Goal: Contribute content: Add original content to the website for others to see

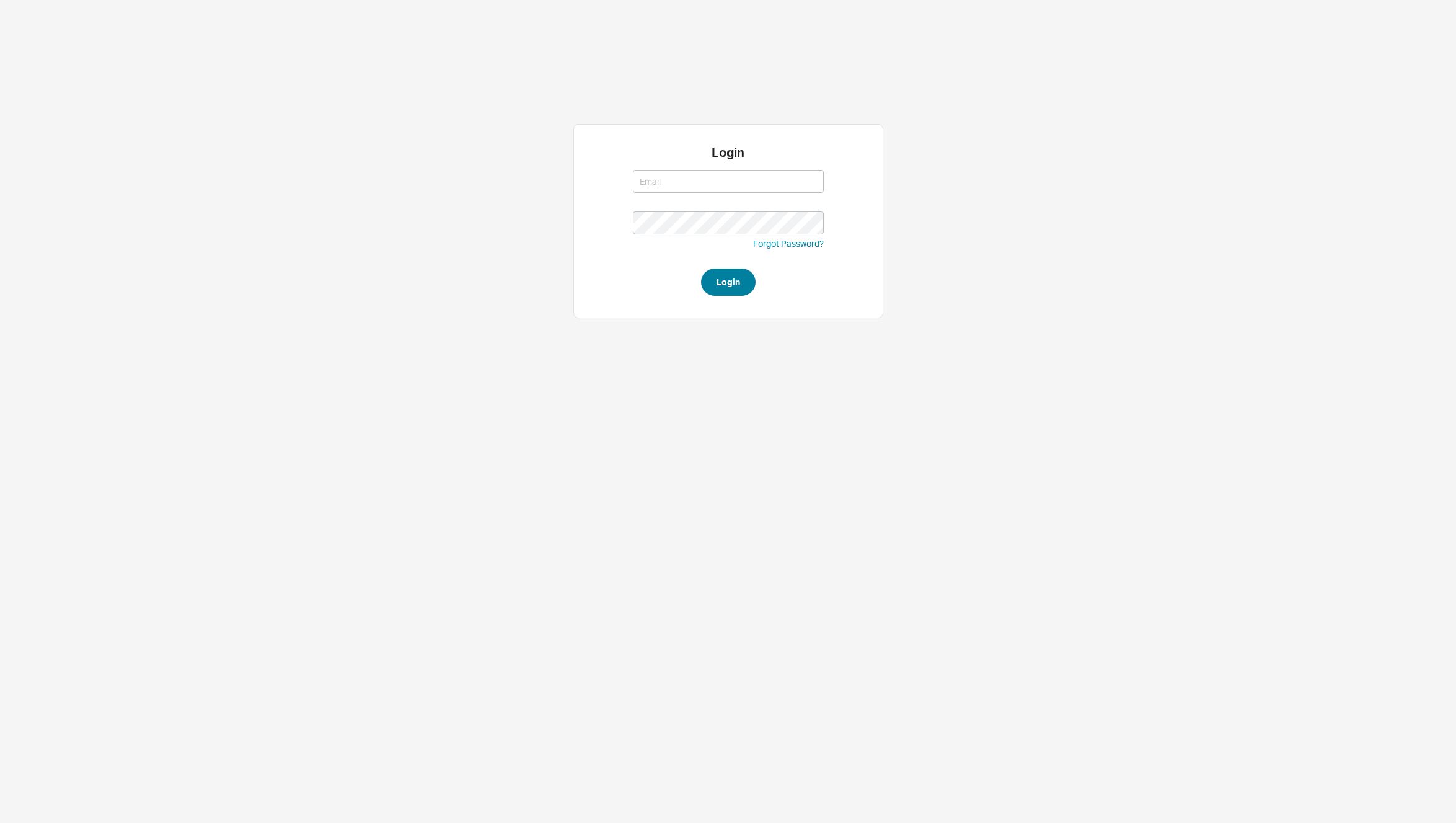
type input "[PERSON_NAME][EMAIL_ADDRESS][DOMAIN_NAME]"
drag, startPoint x: 755, startPoint y: 281, endPoint x: 729, endPoint y: 281, distance: 26.0
click at [752, 282] on button "Login" at bounding box center [729, 282] width 55 height 27
click at [726, 281] on button "Login" at bounding box center [729, 282] width 55 height 27
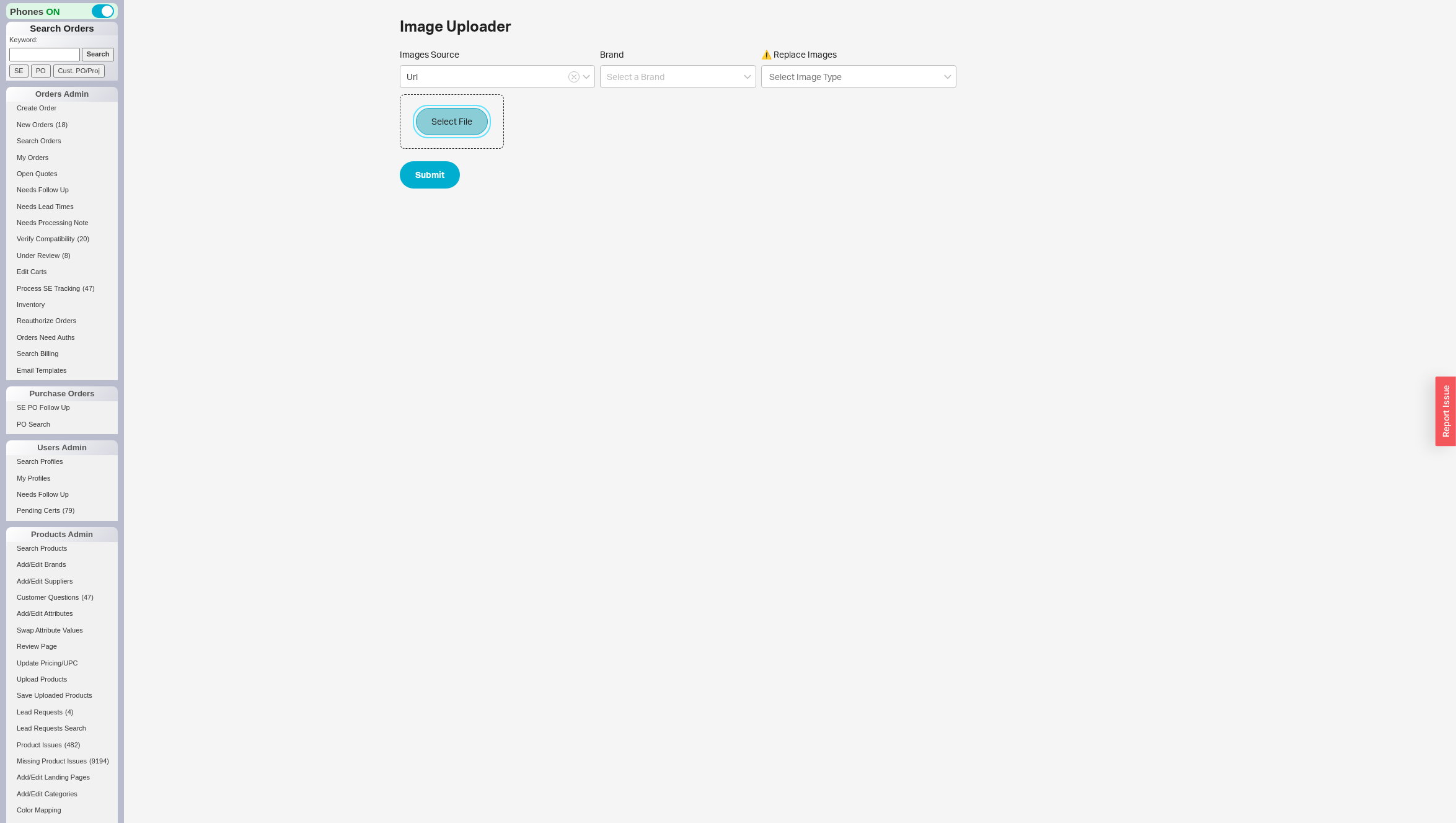
click at [453, 121] on button "Select File" at bounding box center [451, 121] width 72 height 27
click at [502, 196] on input at bounding box center [510, 189] width 78 height 23
click at [505, 260] on div "BATHROOM FAUCETS" at bounding box center [510, 265] width 77 height 34
type input "BATHROOM FAUCETS"
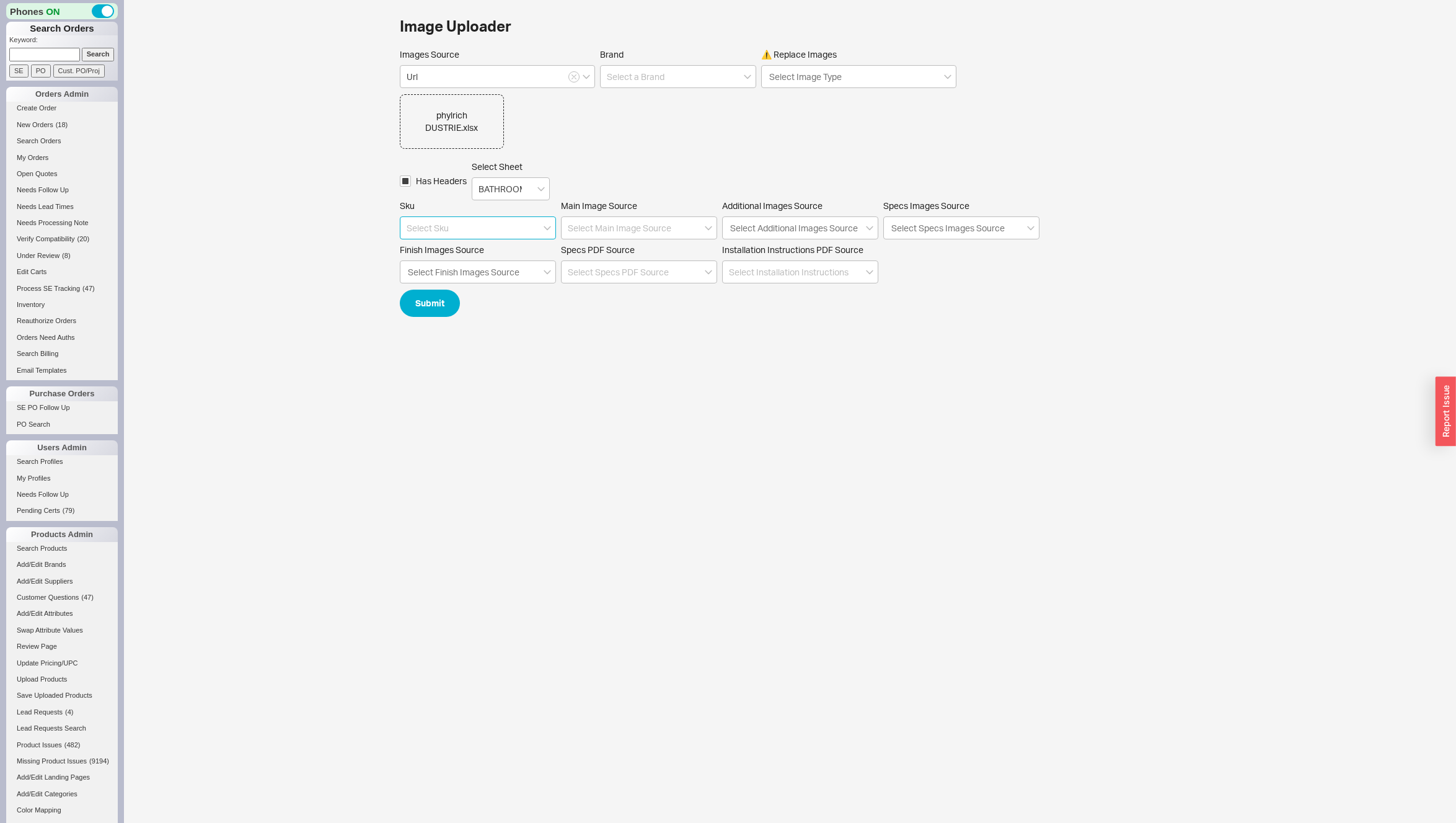
click at [449, 226] on input at bounding box center [478, 228] width 156 height 23
click at [439, 279] on div "sku" at bounding box center [478, 276] width 155 height 22
type input "sku"
click at [590, 233] on input at bounding box center [639, 228] width 156 height 23
click at [598, 297] on div "New Image" at bounding box center [639, 297] width 155 height 22
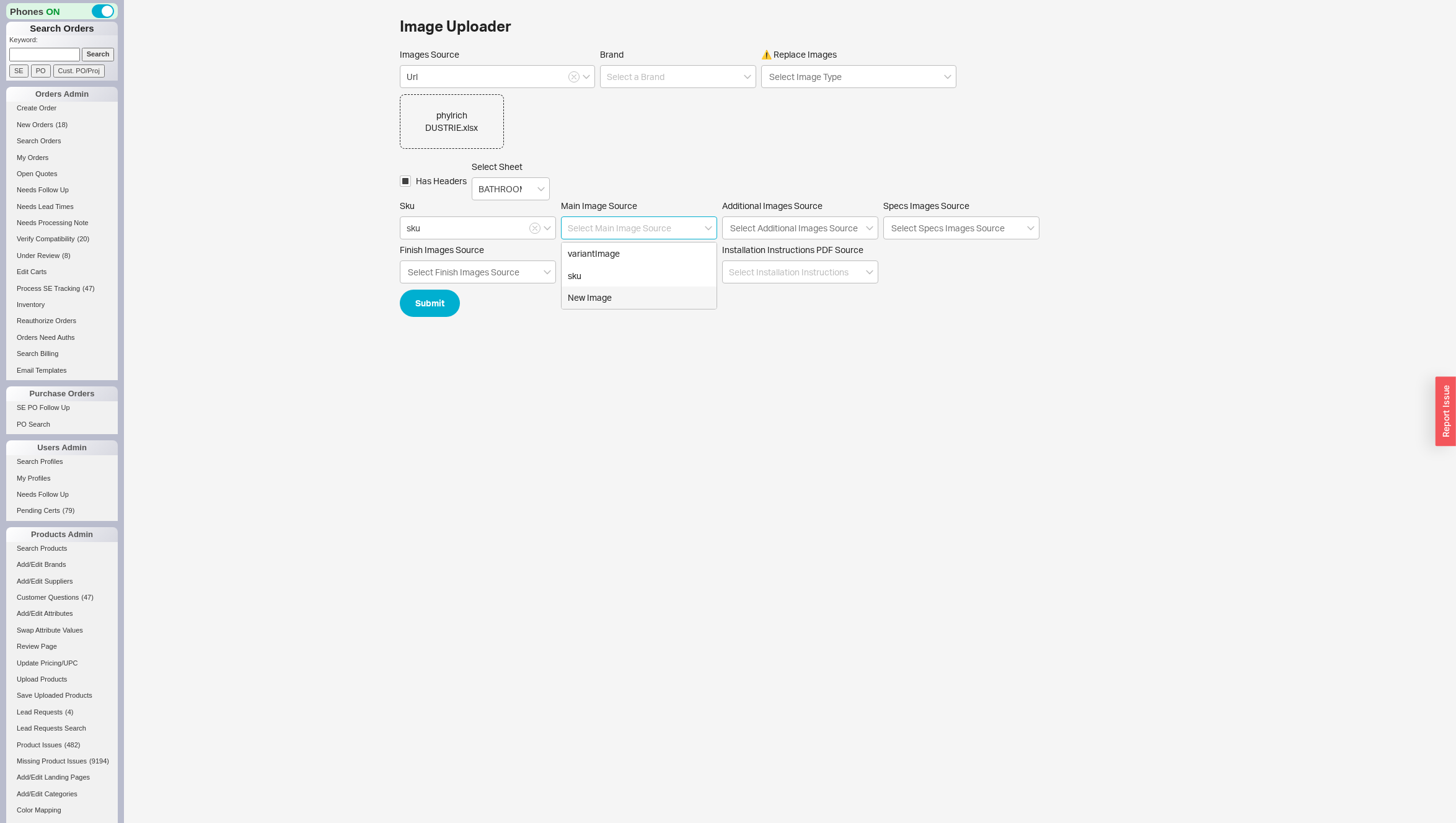
type input "New Image"
click at [421, 304] on button "Submit" at bounding box center [430, 303] width 60 height 27
click at [646, 76] on input at bounding box center [678, 77] width 156 height 23
drag, startPoint x: 656, startPoint y: 107, endPoint x: 680, endPoint y: 101, distance: 24.7
click at [656, 107] on div "Phylrich" at bounding box center [678, 102] width 155 height 22
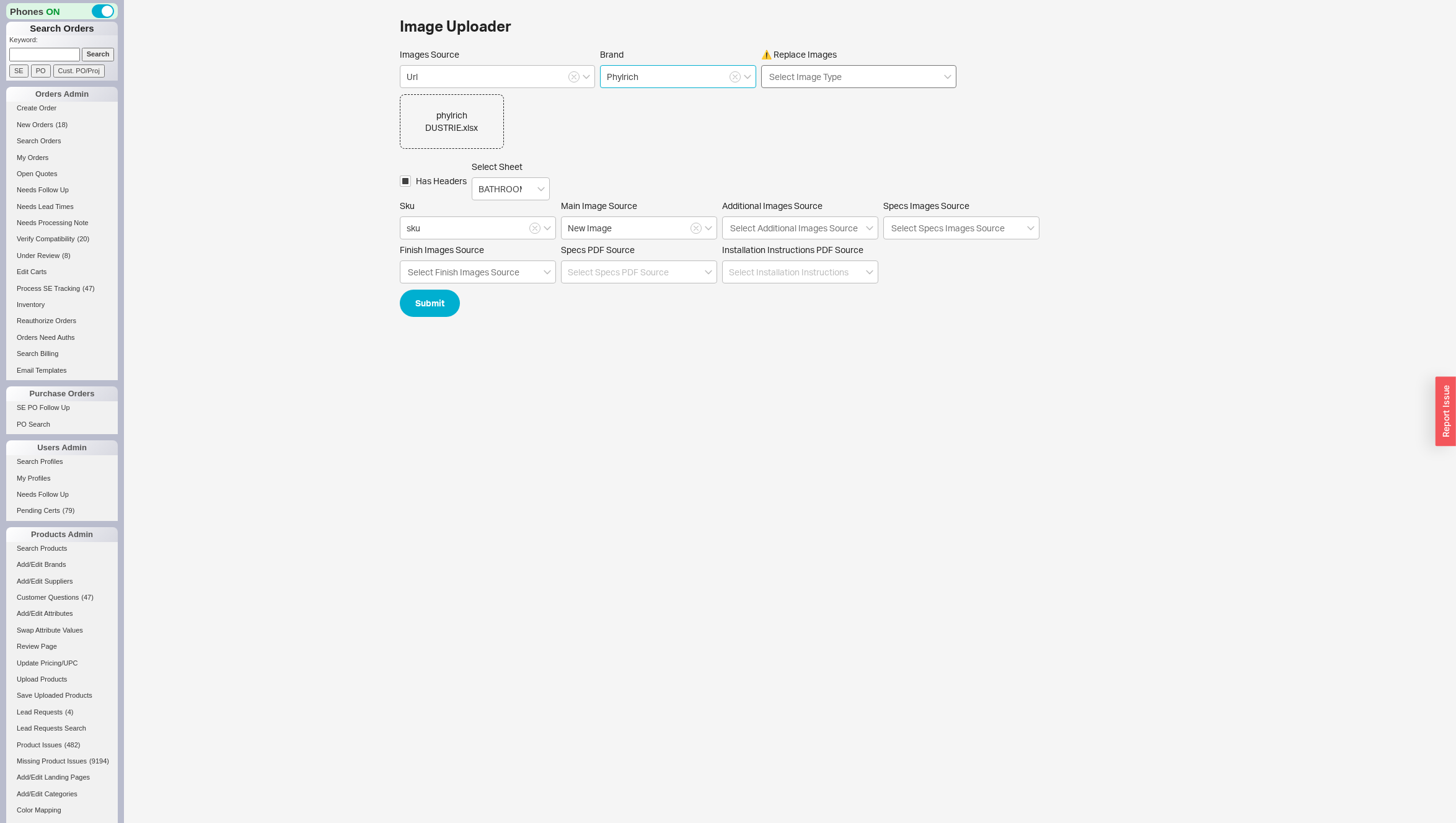
type input "Phylrich"
click at [814, 79] on input "⚠️ Replace Images Select Image Type" at bounding box center [806, 76] width 76 height 14
click at [816, 112] on div "main" at bounding box center [859, 102] width 194 height 22
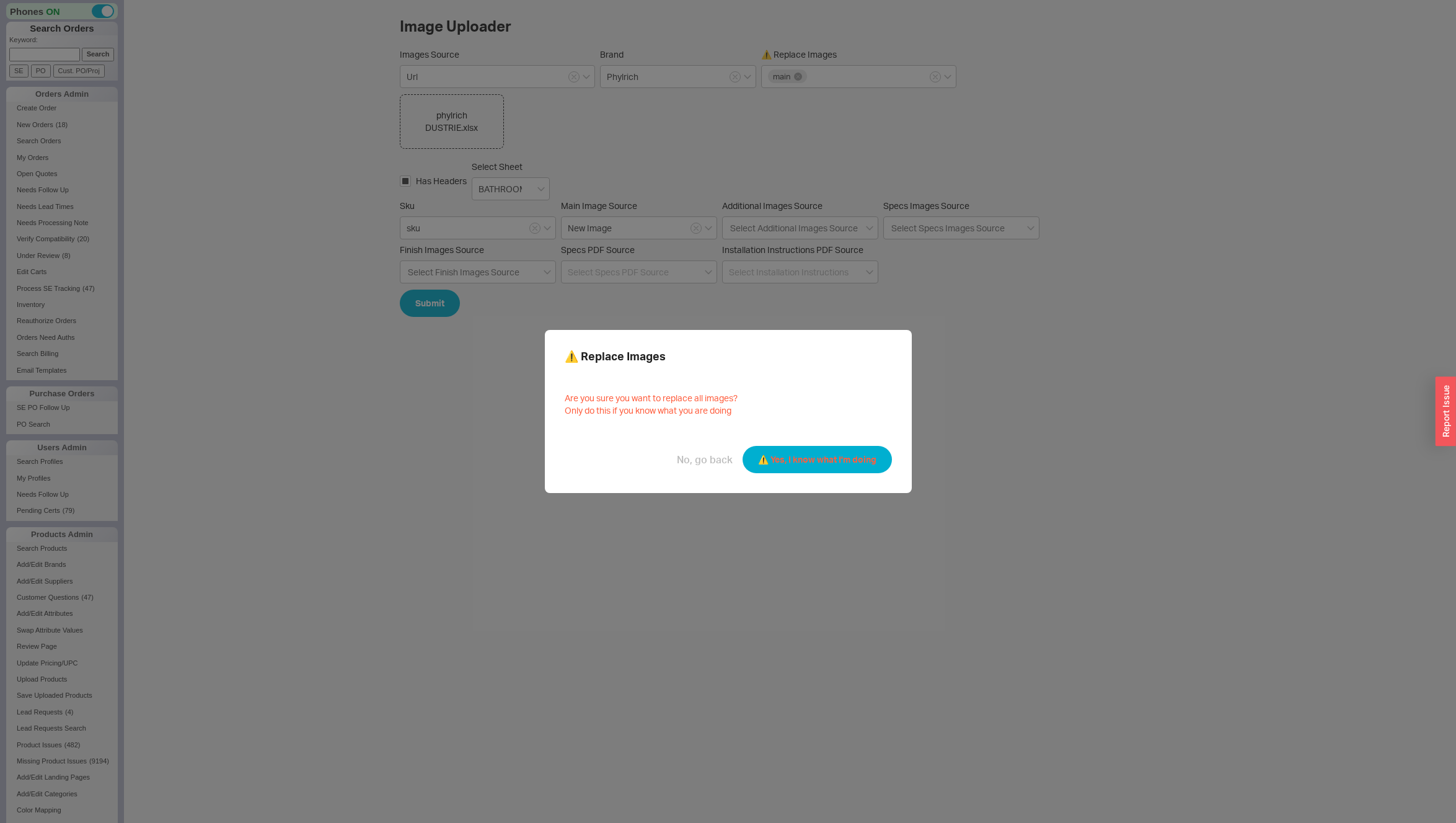
click at [813, 463] on button "⚠️ Yes, I know what I'm doing" at bounding box center [817, 459] width 149 height 27
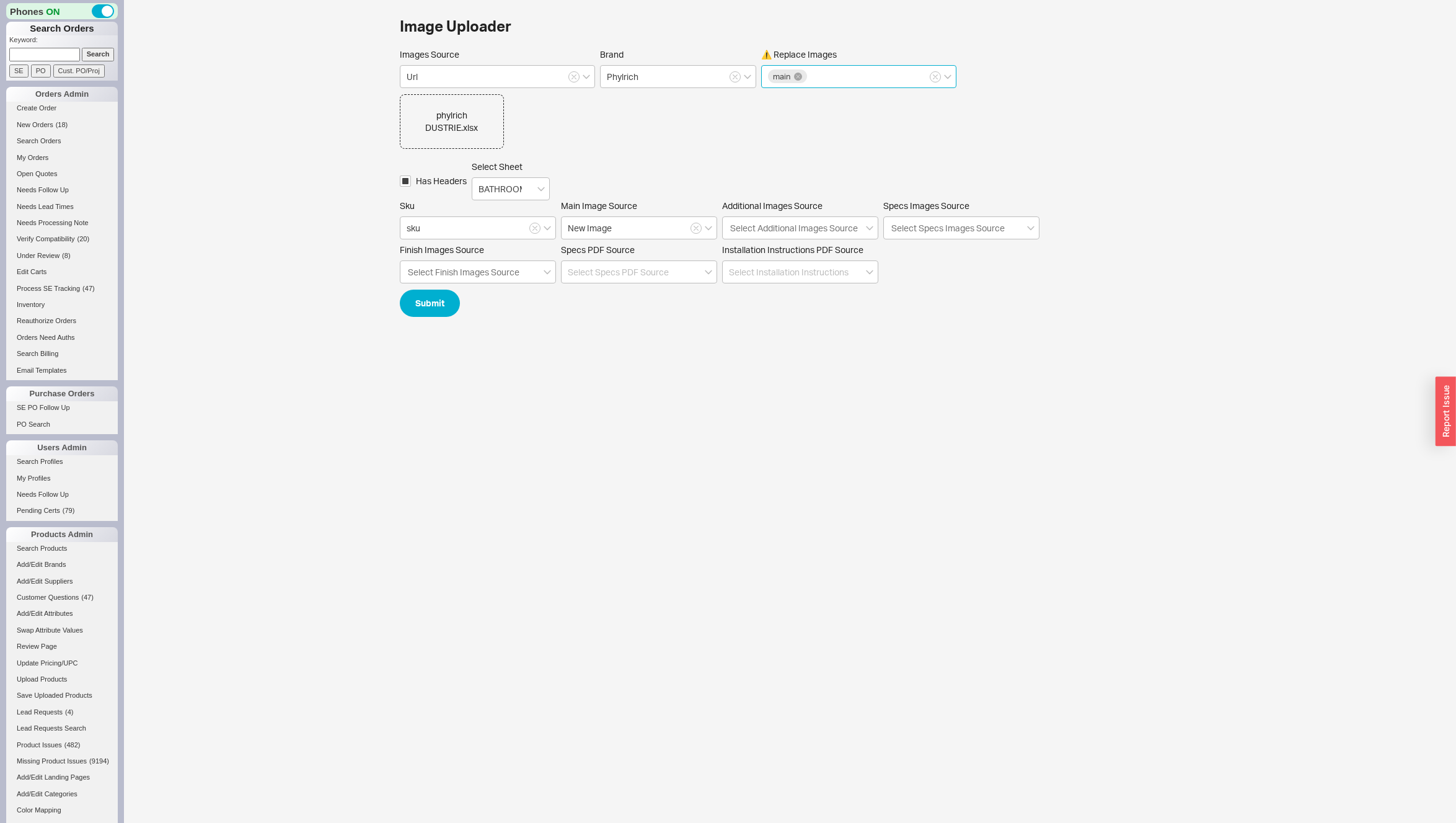
click at [812, 76] on input "⚠️ Replace Images main" at bounding box center [814, 76] width 9 height 14
click at [800, 104] on div "additional" at bounding box center [859, 102] width 194 height 22
click at [799, 121] on div "finishes" at bounding box center [859, 124] width 194 height 22
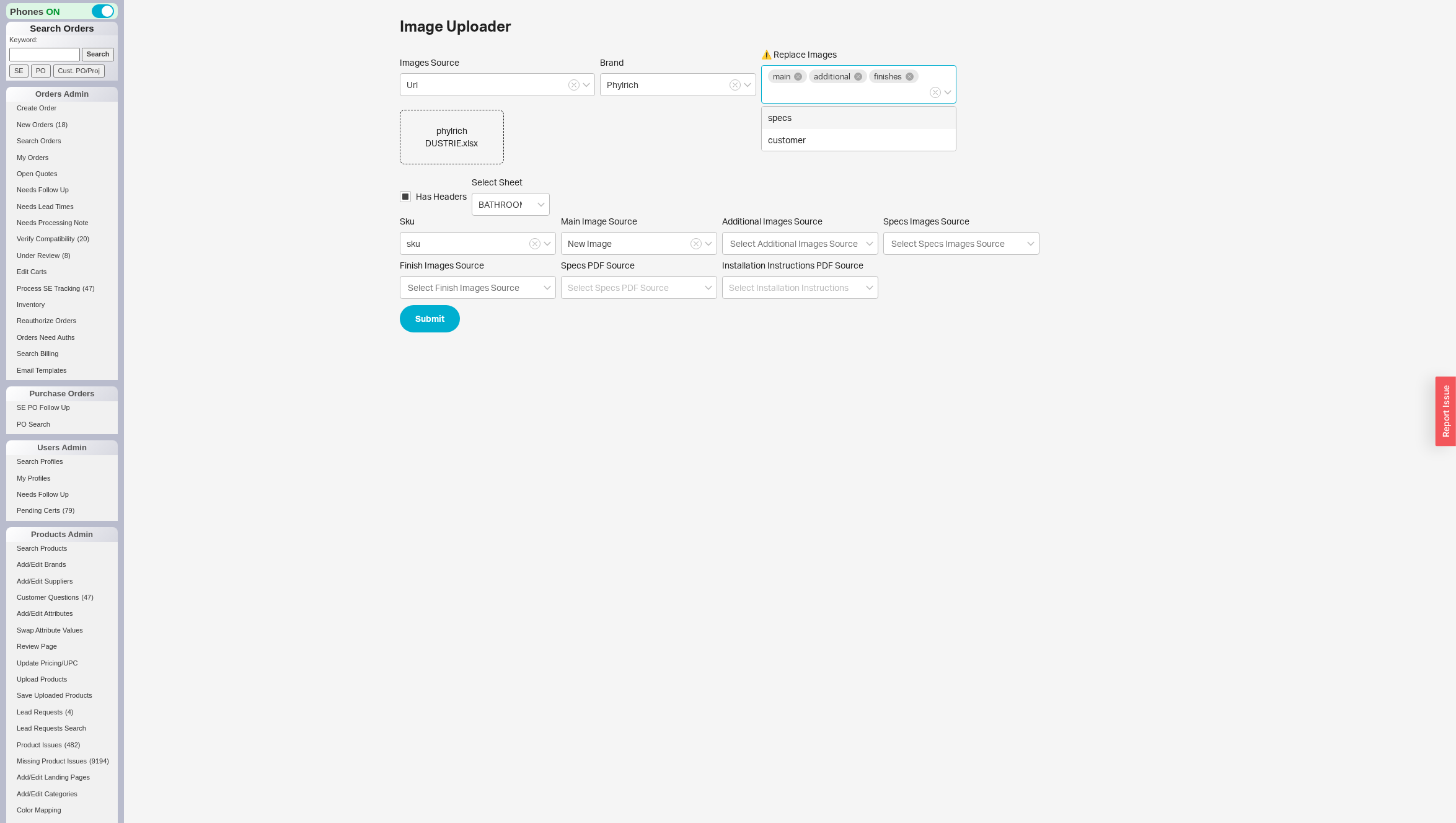
drag, startPoint x: 793, startPoint y: 121, endPoint x: 795, endPoint y: 142, distance: 21.1
click at [793, 121] on div "specs" at bounding box center [859, 117] width 194 height 22
click at [795, 142] on div "phylrich DUSTRIE.xlsx Has Headers Select Sheet BATHROOM FAUCETS Sku sku Main Im…" at bounding box center [790, 204] width 781 height 189
click at [842, 95] on div "main additional specs finishes" at bounding box center [859, 84] width 195 height 39
click at [828, 95] on input "⚠️ Replace Images main additional specs finishes" at bounding box center [824, 92] width 9 height 14
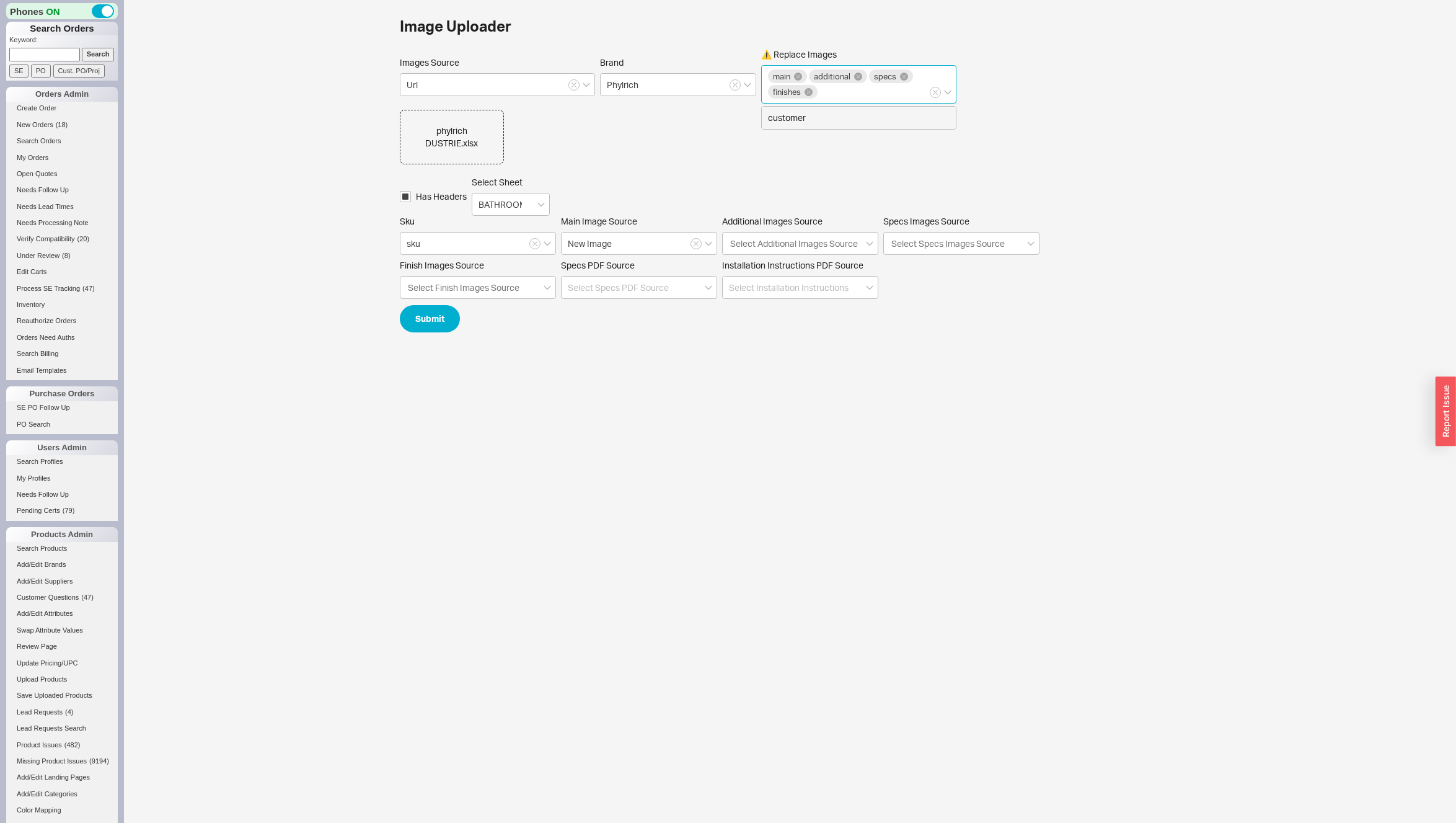
click at [810, 124] on div "customer" at bounding box center [859, 117] width 194 height 22
click at [425, 316] on button "Submit" at bounding box center [430, 319] width 60 height 27
